Goal: Task Accomplishment & Management: Use online tool/utility

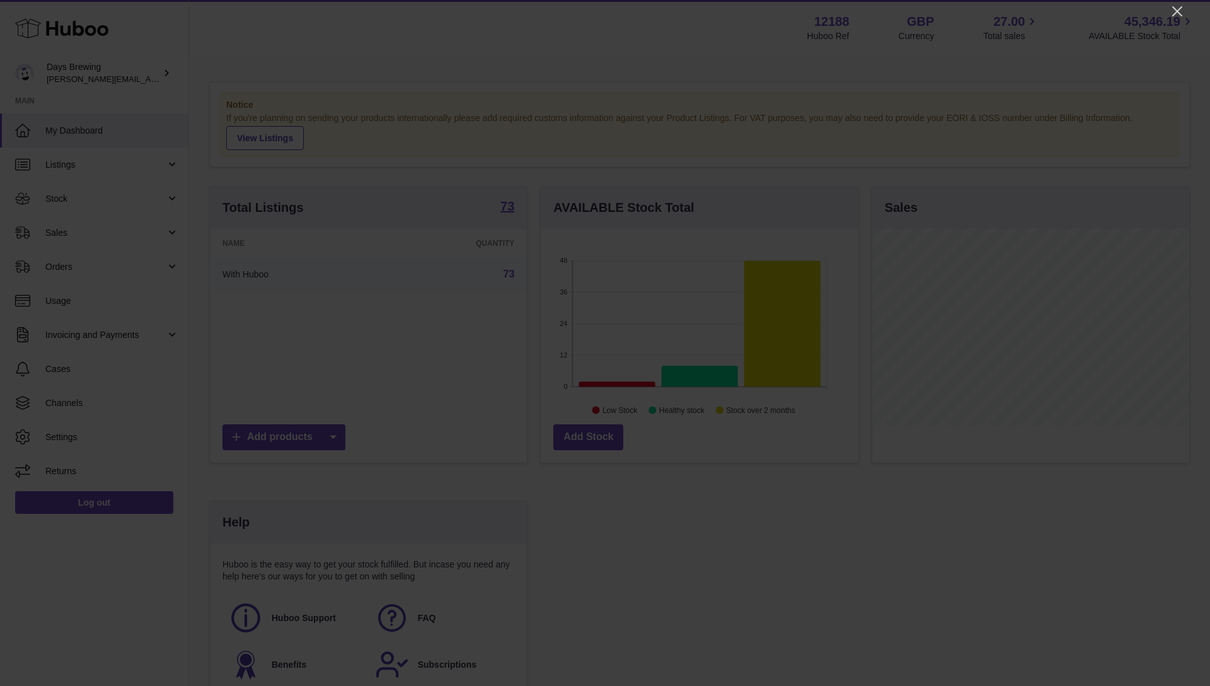
scroll to position [197, 318]
click at [1170, 15] on icon "Close" at bounding box center [1177, 11] width 15 height 15
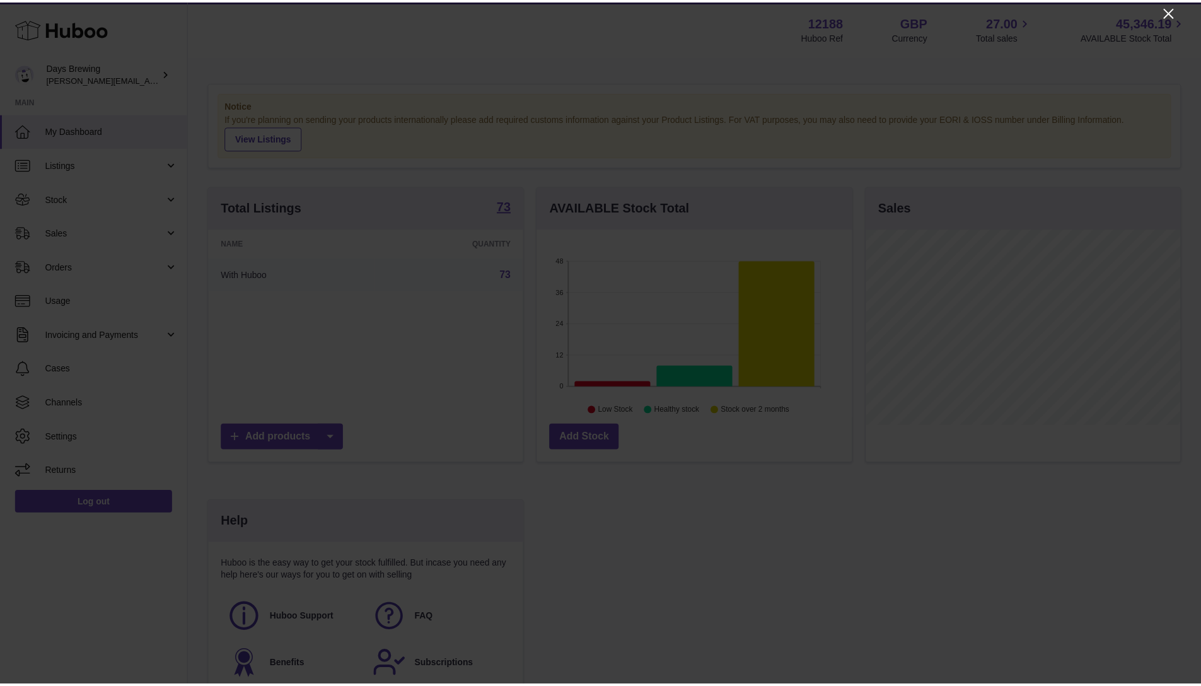
scroll to position [630083, 629965]
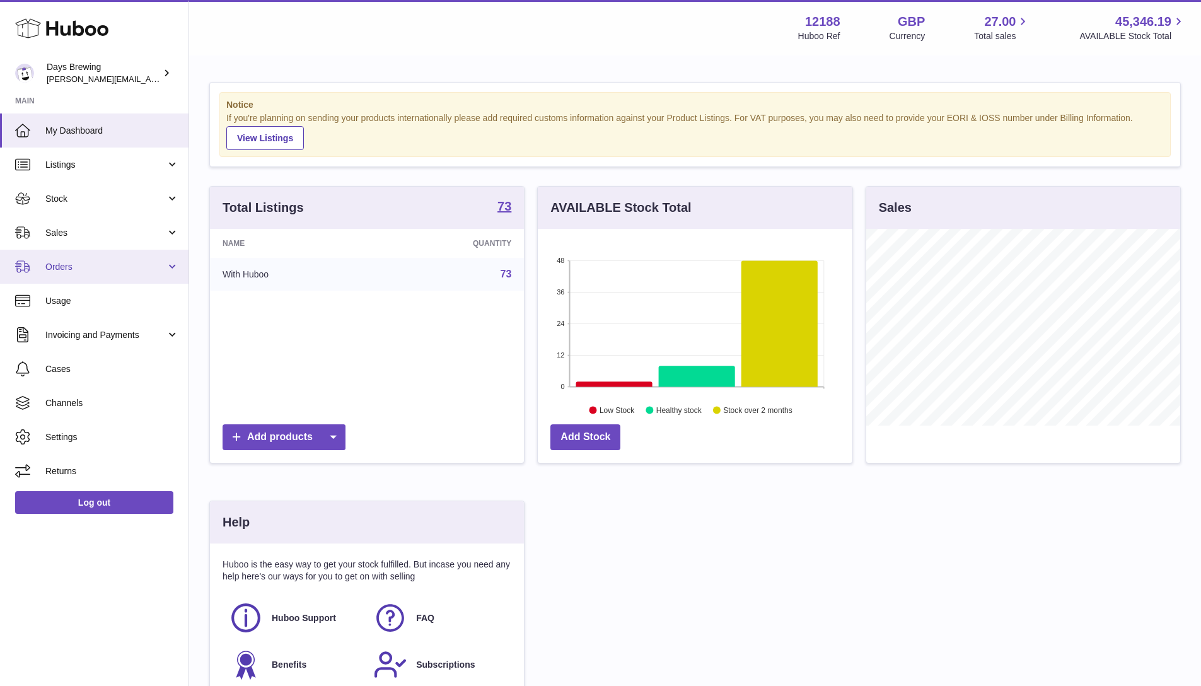
click at [98, 270] on span "Orders" at bounding box center [105, 267] width 120 height 12
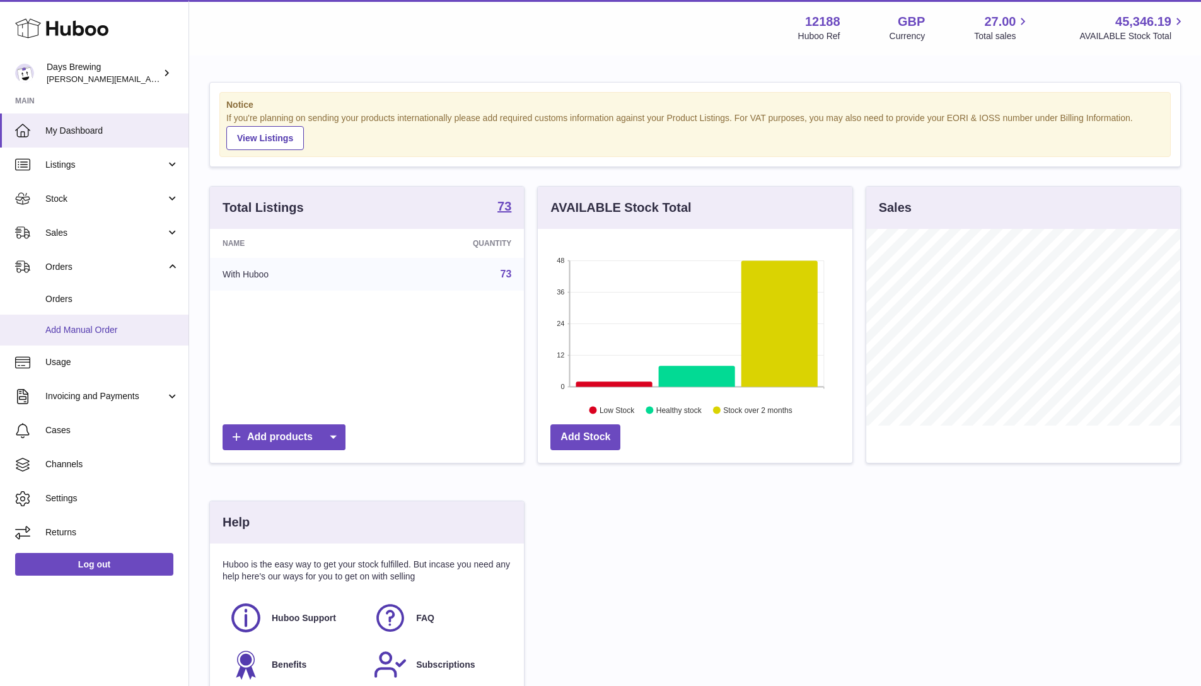
click at [83, 337] on link "Add Manual Order" at bounding box center [94, 330] width 188 height 31
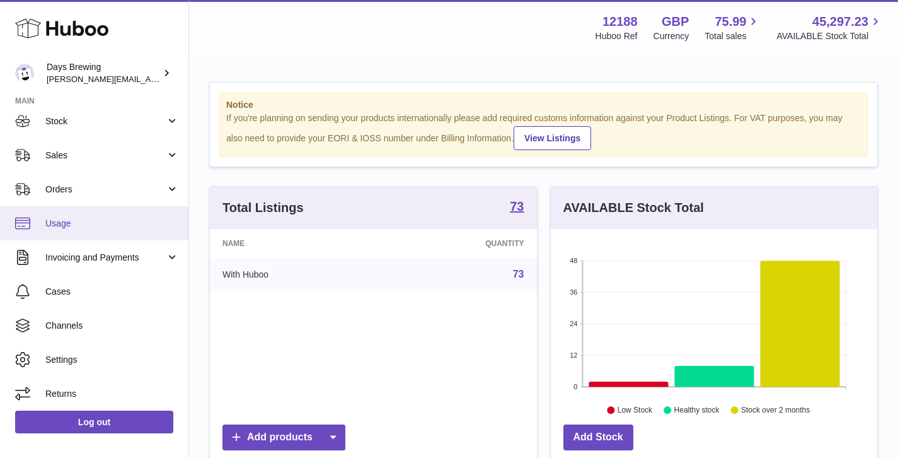
scroll to position [81, 0]
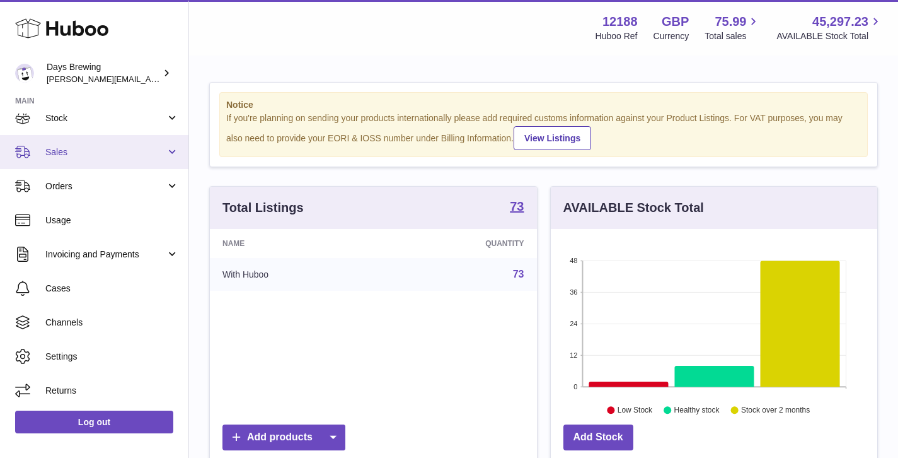
click at [124, 149] on span "Sales" at bounding box center [105, 152] width 120 height 12
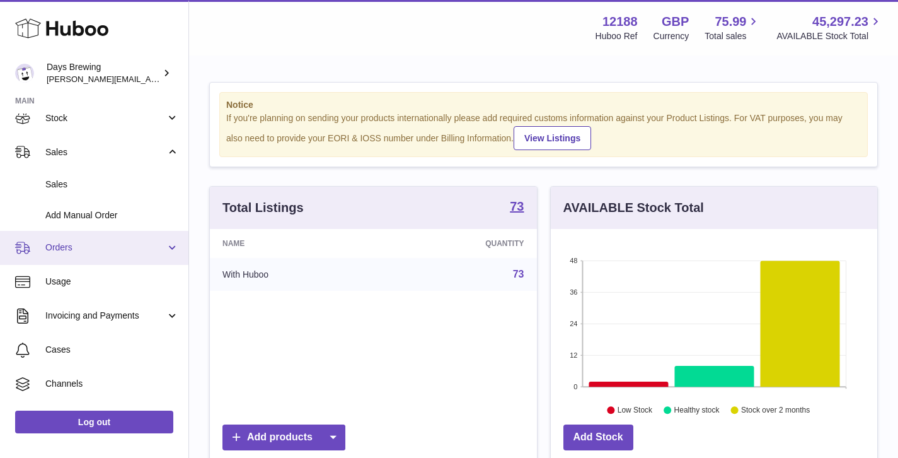
click at [105, 245] on span "Orders" at bounding box center [105, 247] width 120 height 12
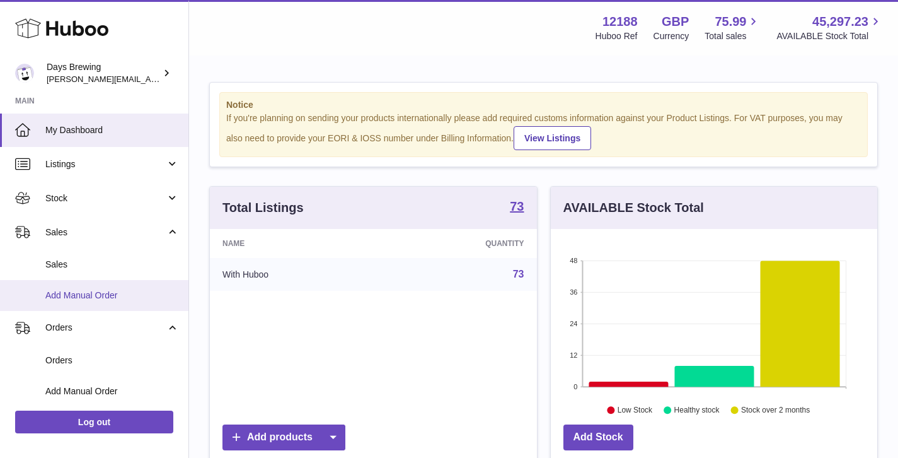
scroll to position [0, 0]
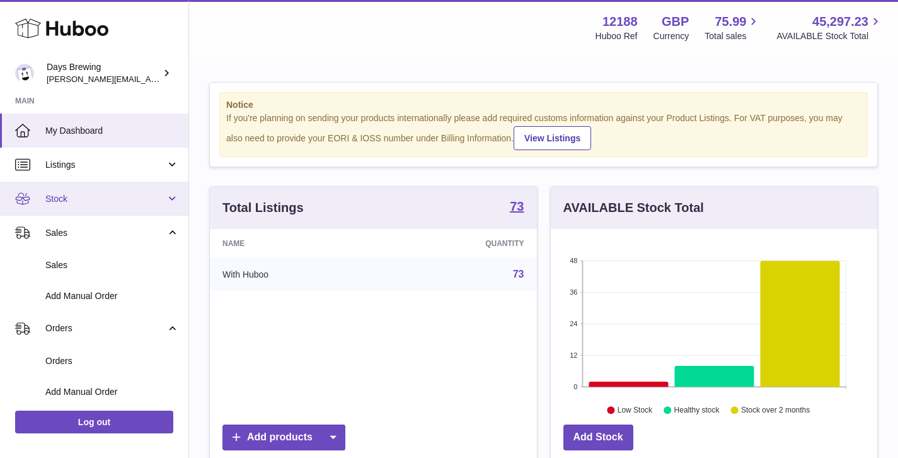
click at [76, 203] on span "Stock" at bounding box center [105, 199] width 120 height 12
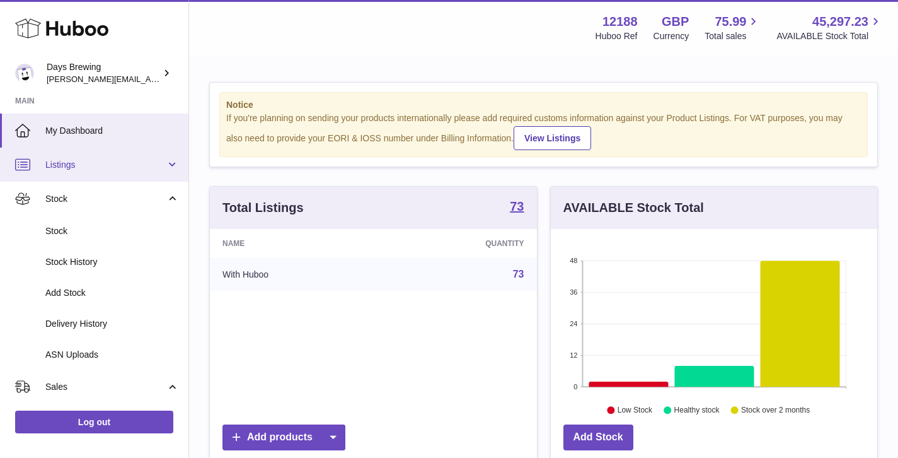
click at [122, 165] on span "Listings" at bounding box center [105, 165] width 120 height 12
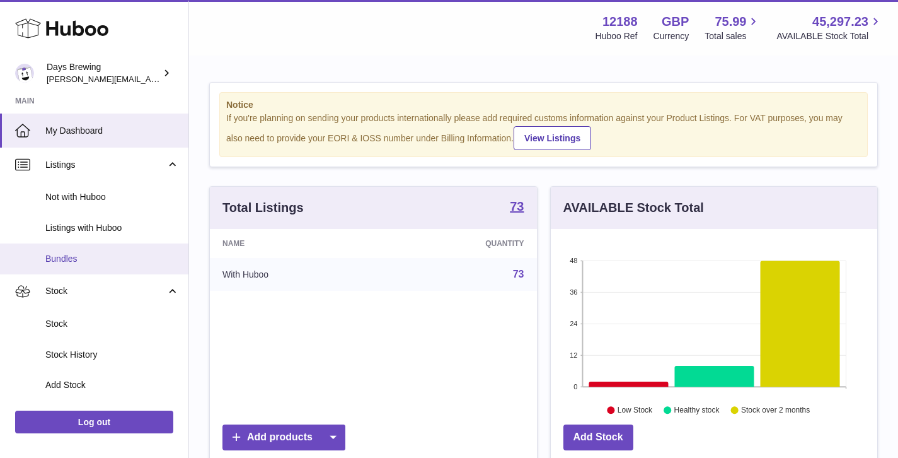
click at [76, 255] on span "Bundles" at bounding box center [112, 259] width 134 height 12
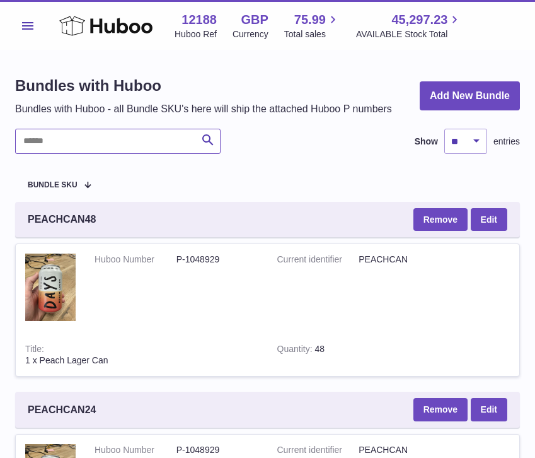
click at [118, 134] on input "text" at bounding box center [117, 141] width 205 height 25
type input "***"
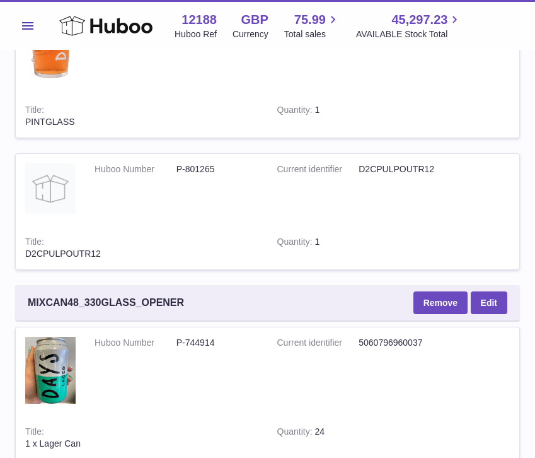
scroll to position [769, 0]
